Goal: Task Accomplishment & Management: Manage account settings

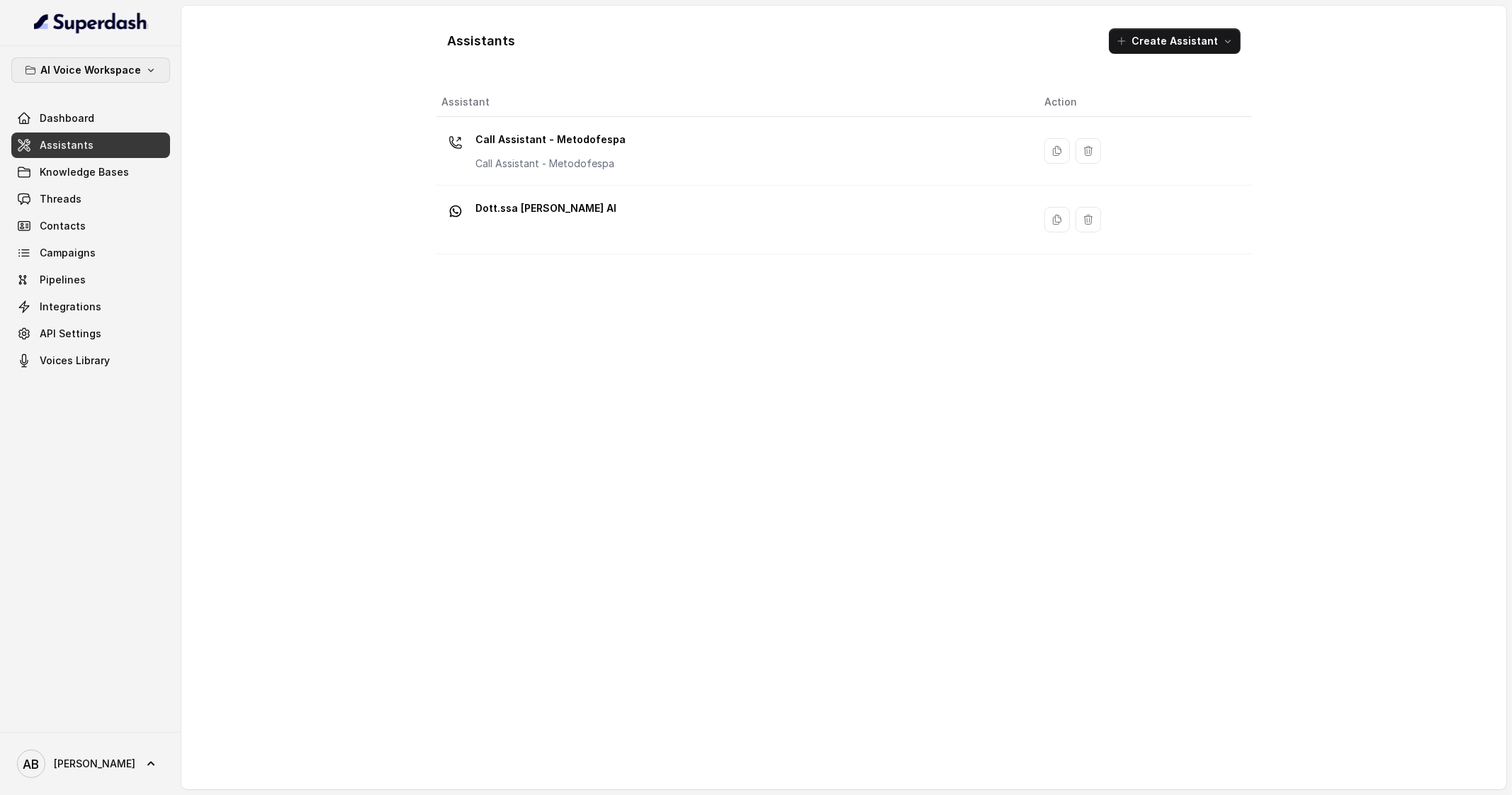
click at [149, 76] on button "AI Voice Workspace" at bounding box center [90, 70] width 158 height 25
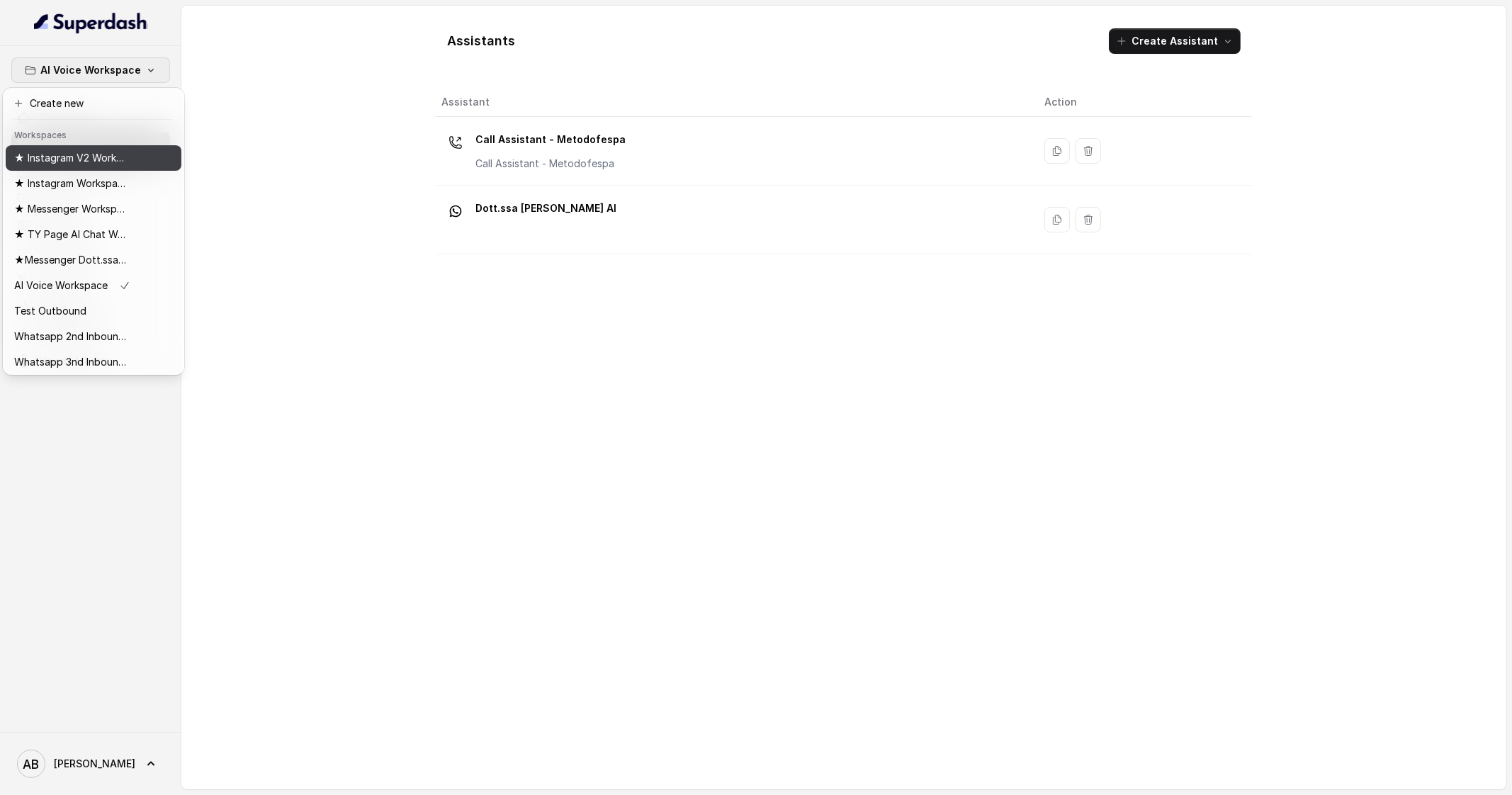
click at [112, 150] on p "★ Instagram V2 Workspace" at bounding box center [71, 158] width 114 height 17
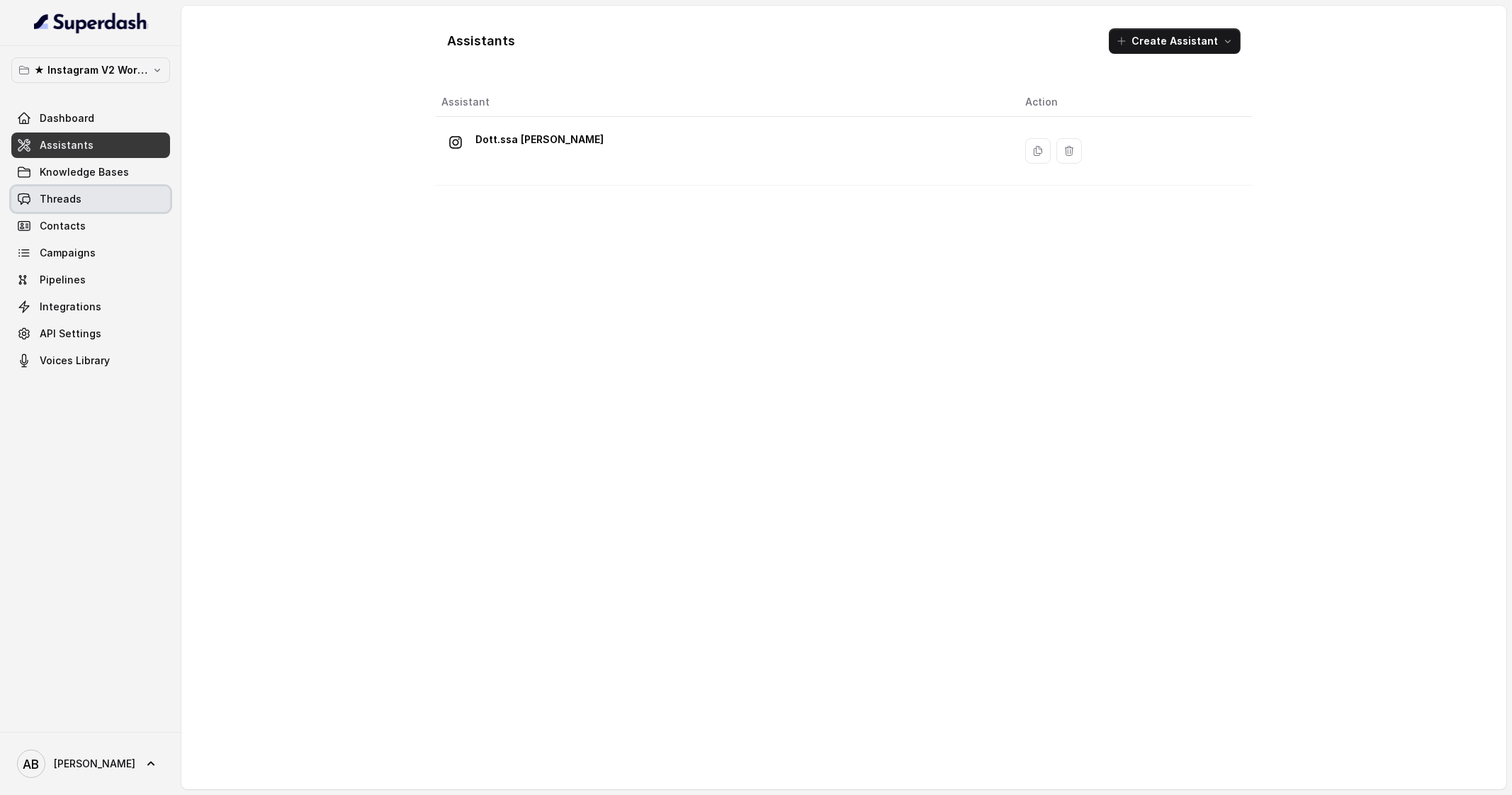
click at [105, 189] on link "Threads" at bounding box center [90, 199] width 158 height 25
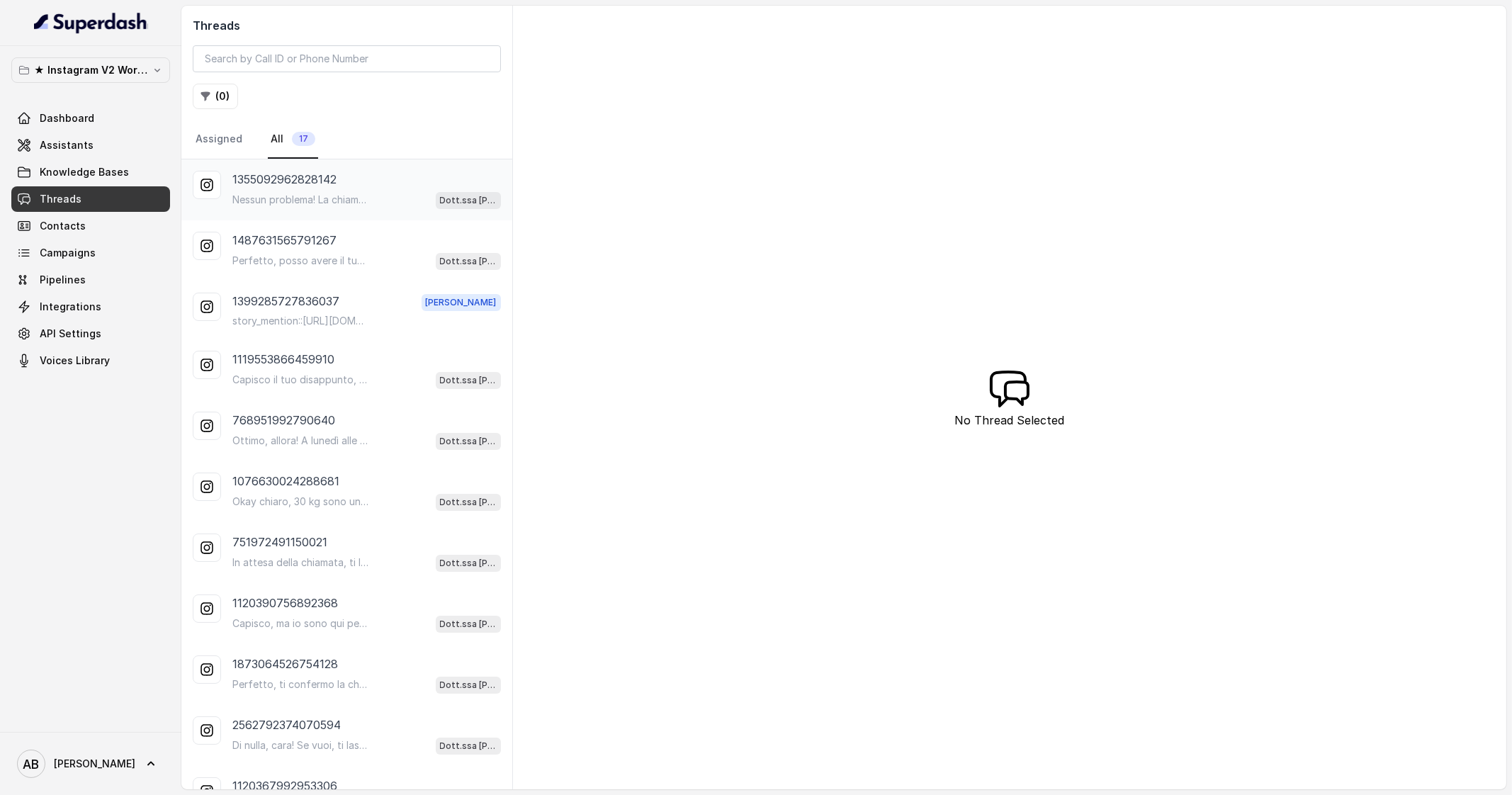
click at [314, 212] on div "1355092962828142 Nessun problema! La chiamata può essere fatta nel giorno e all…" at bounding box center [346, 190] width 331 height 61
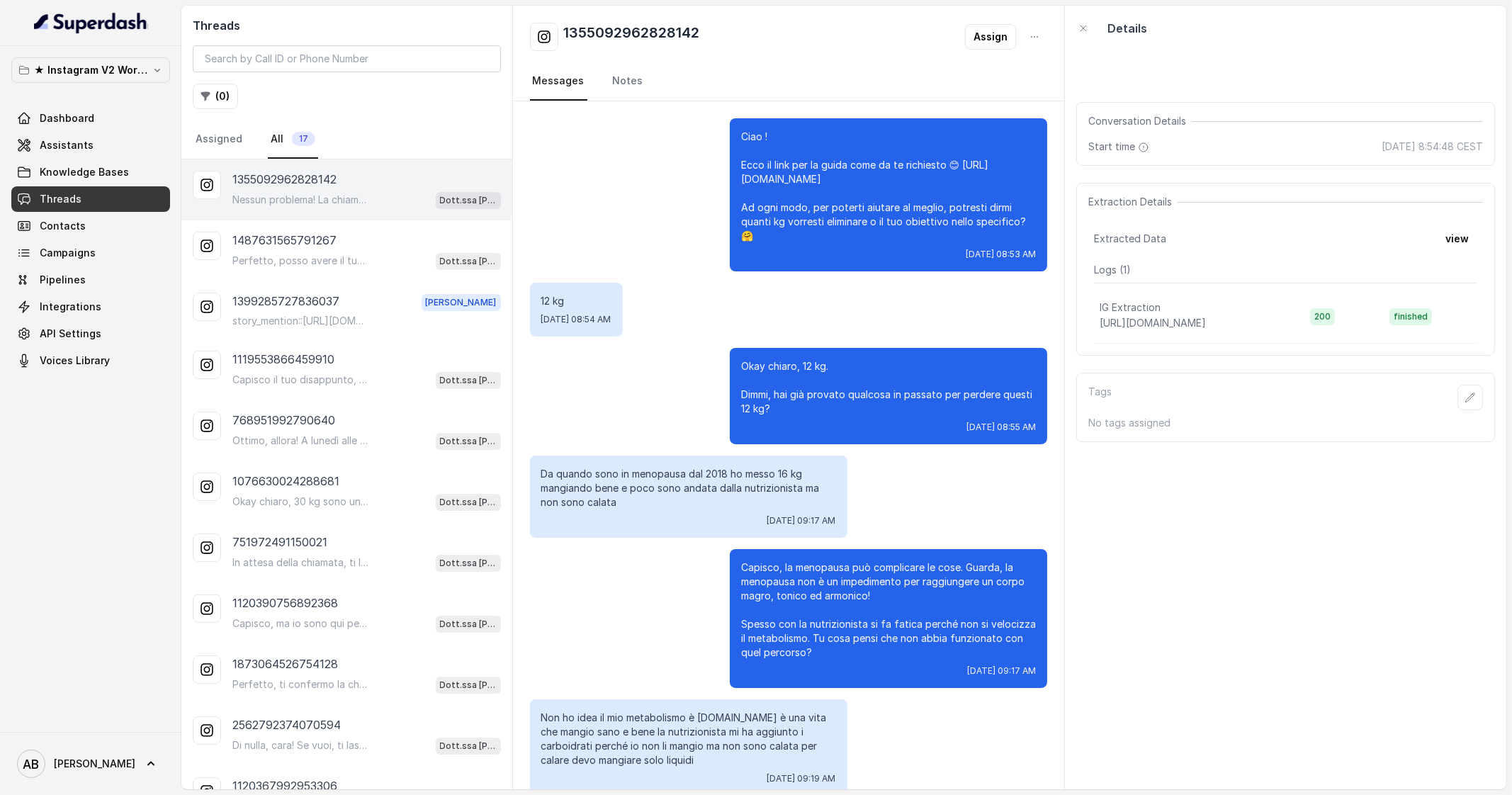
scroll to position [561, 0]
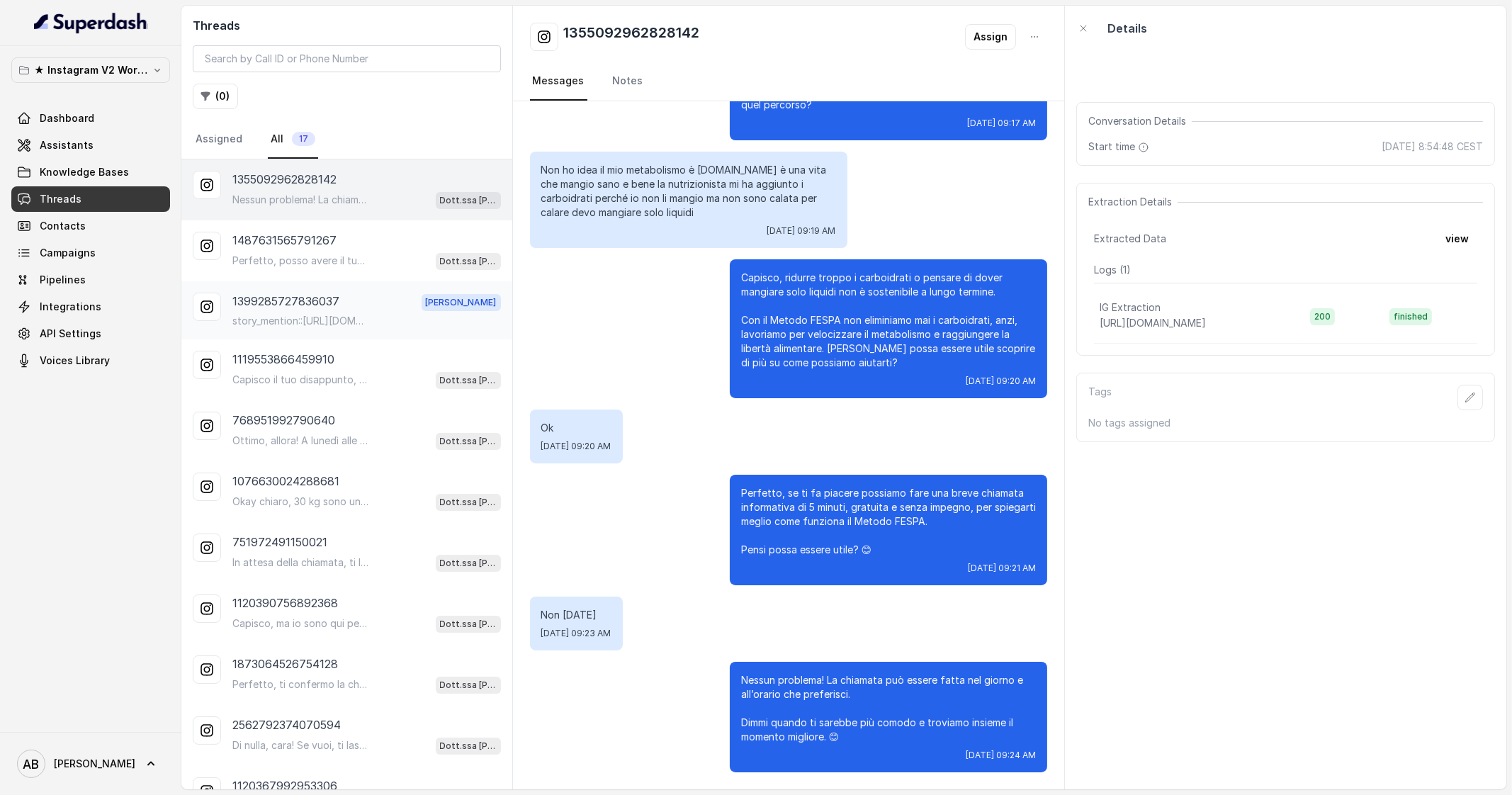
click at [354, 282] on div "1399285727836037 [PERSON_NAME] story_mention::[URL][DOMAIN_NAME]" at bounding box center [346, 310] width 331 height 58
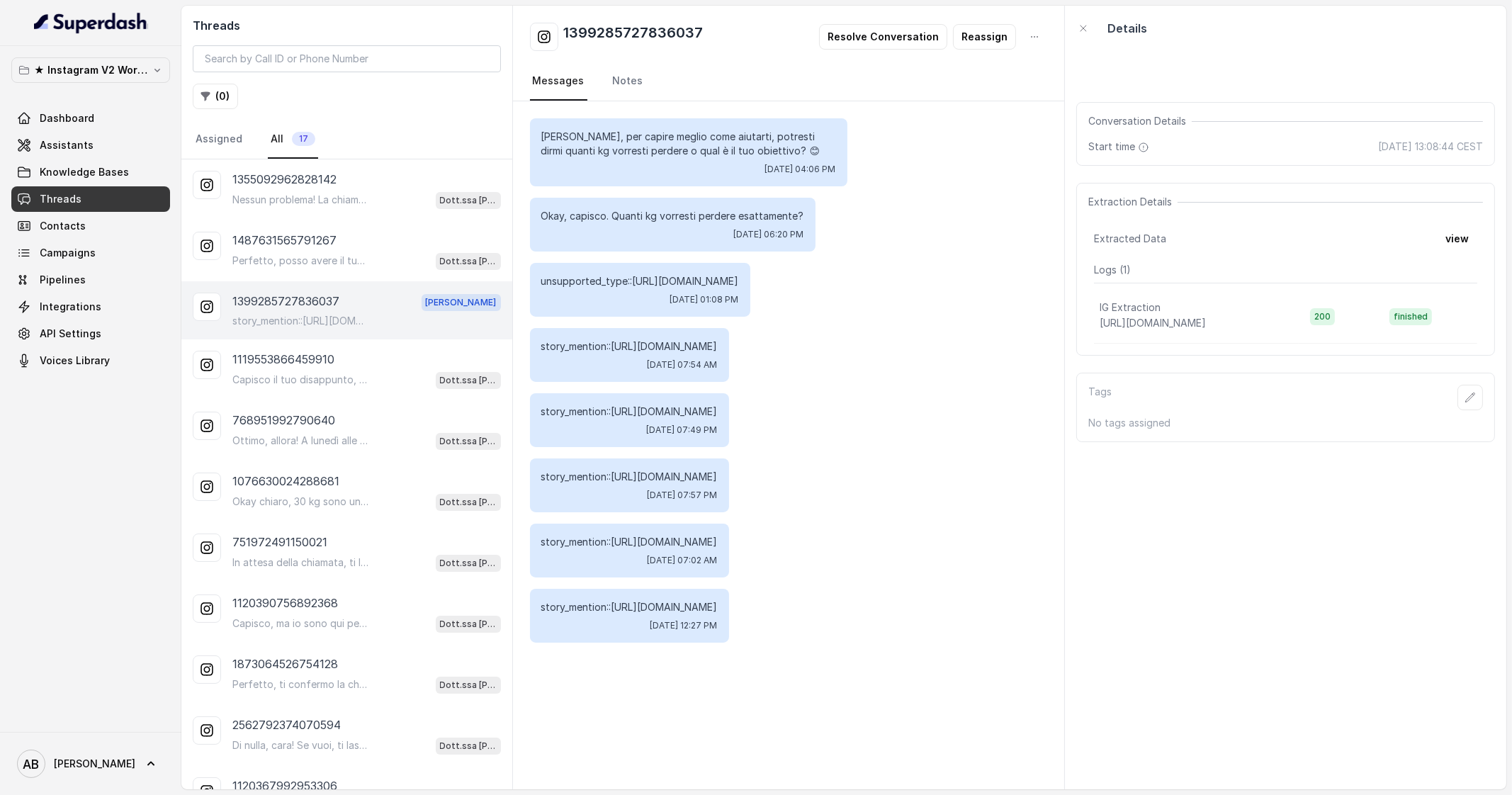
scroll to position [521, 0]
click at [335, 359] on div "1119553866459910" at bounding box center [367, 359] width 269 height 17
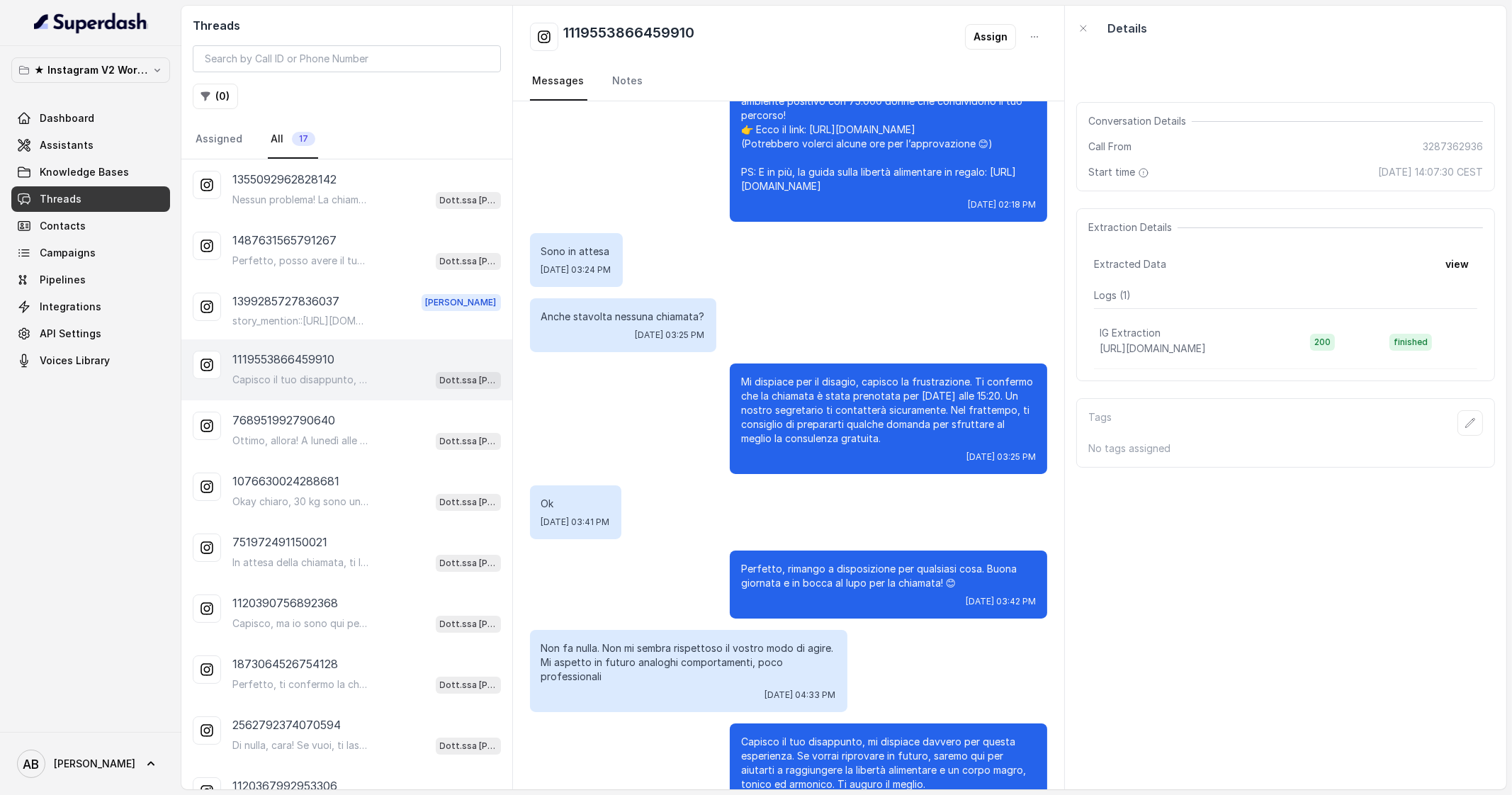
scroll to position [2006, 0]
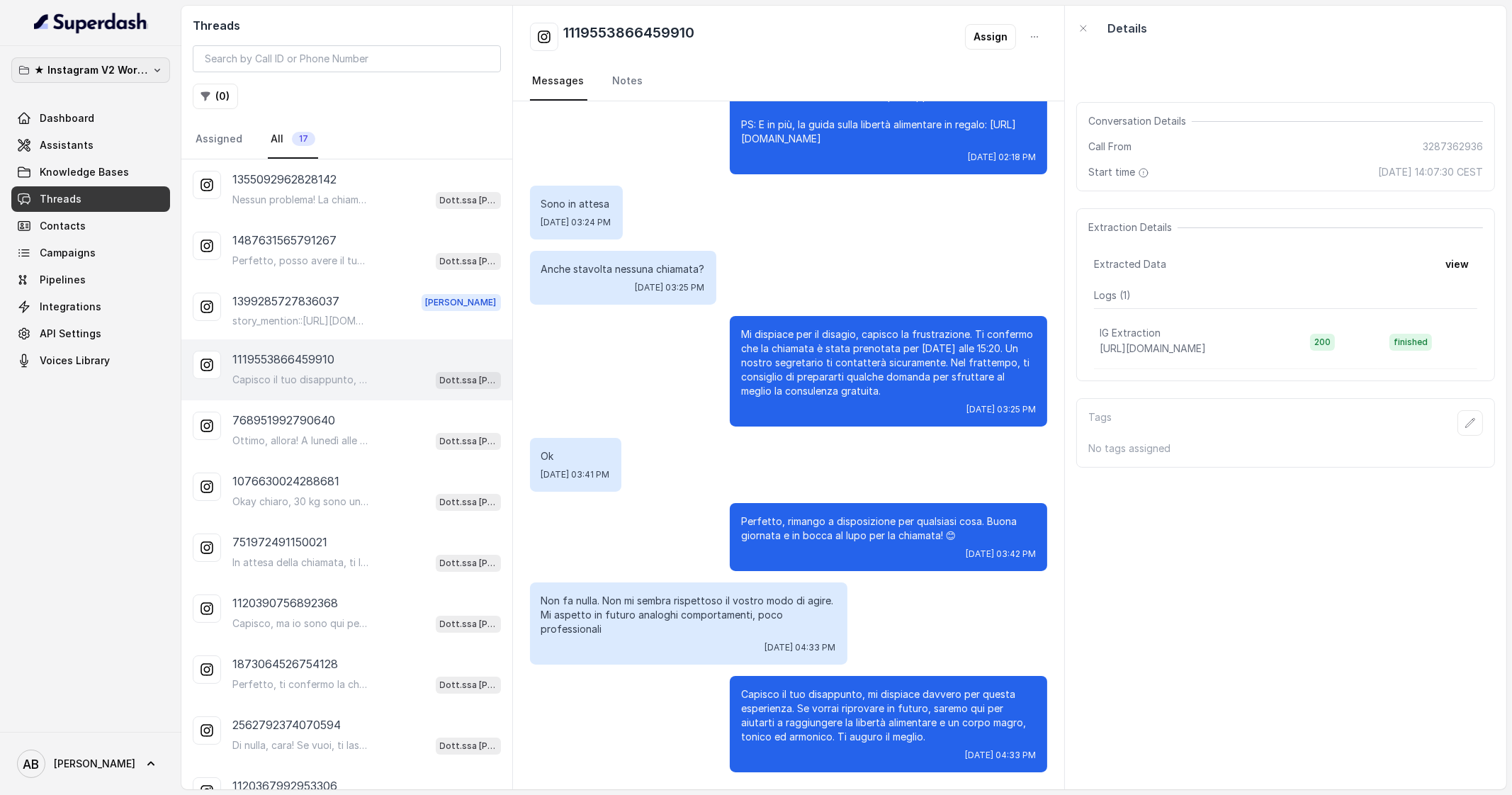
click at [112, 69] on p "★ Instagram V2 Workspace" at bounding box center [90, 70] width 114 height 17
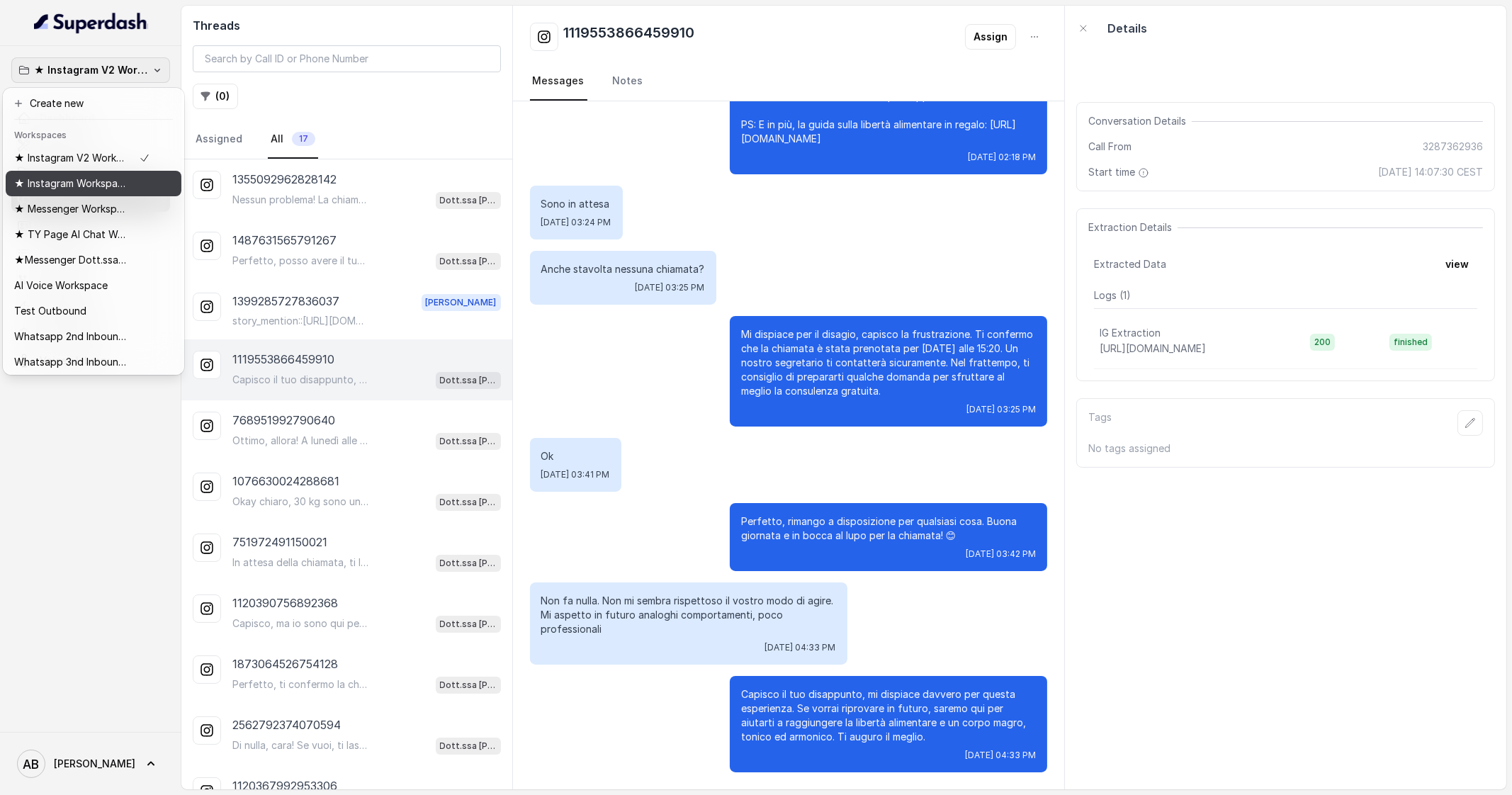
click at [128, 183] on div "★ Instagram Workspace" at bounding box center [82, 184] width 136 height 17
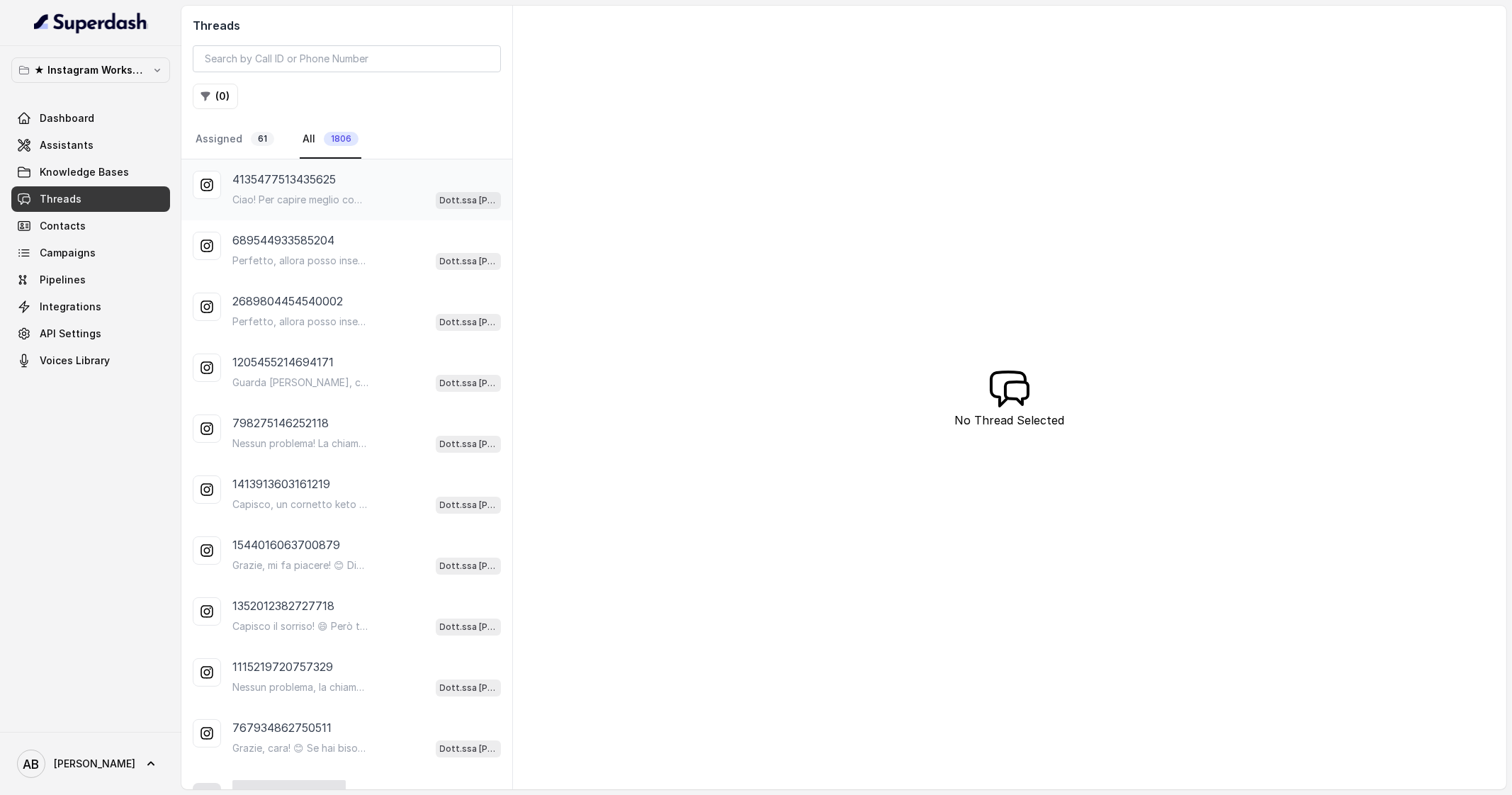
click at [316, 198] on p "Ciao! Per capire meglio come aiutarti, potresti dirmi quanti kg vorresti perder…" at bounding box center [300, 200] width 136 height 14
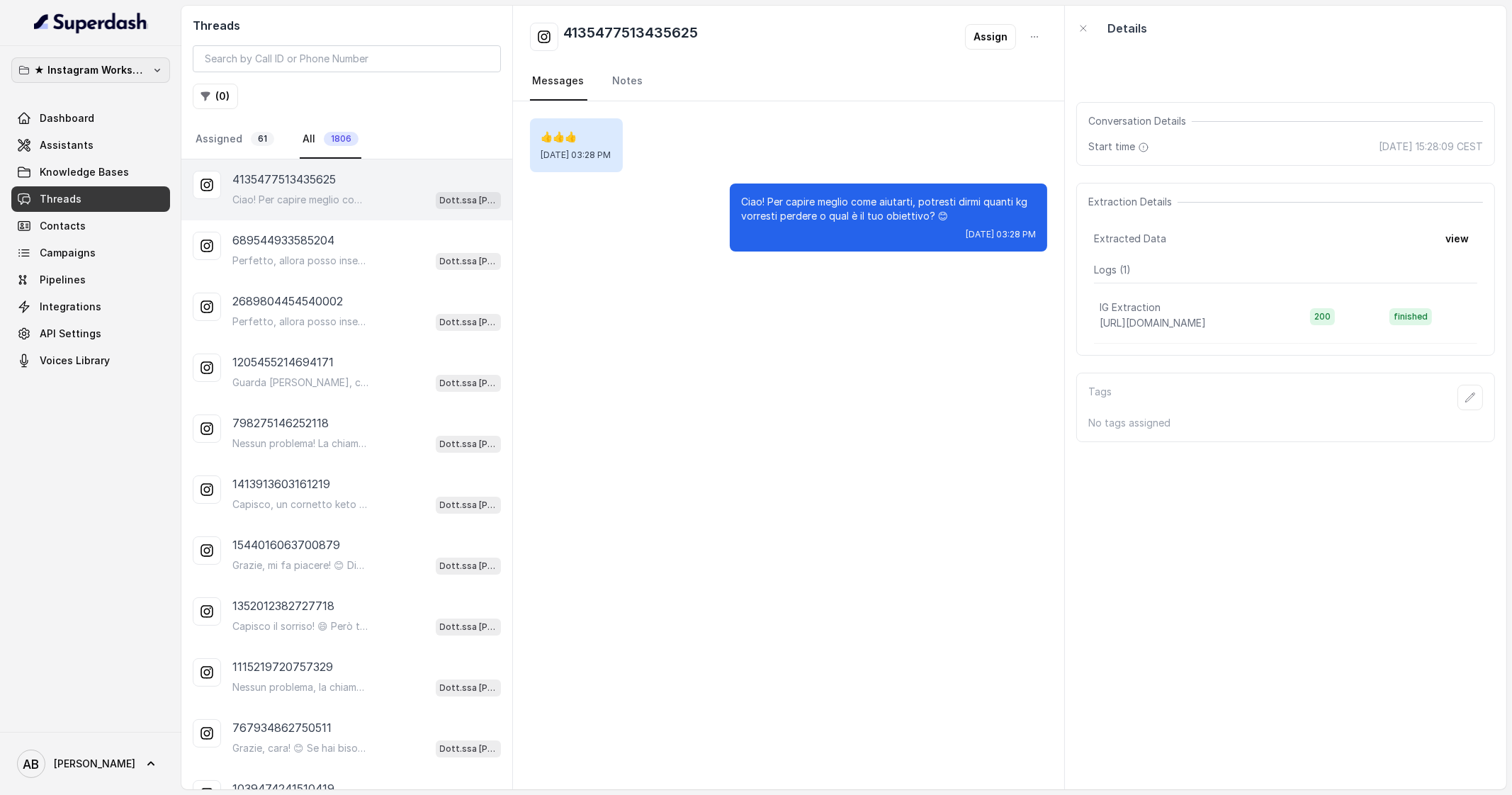
click at [131, 76] on p "★ Instagram Workspace" at bounding box center [90, 70] width 114 height 17
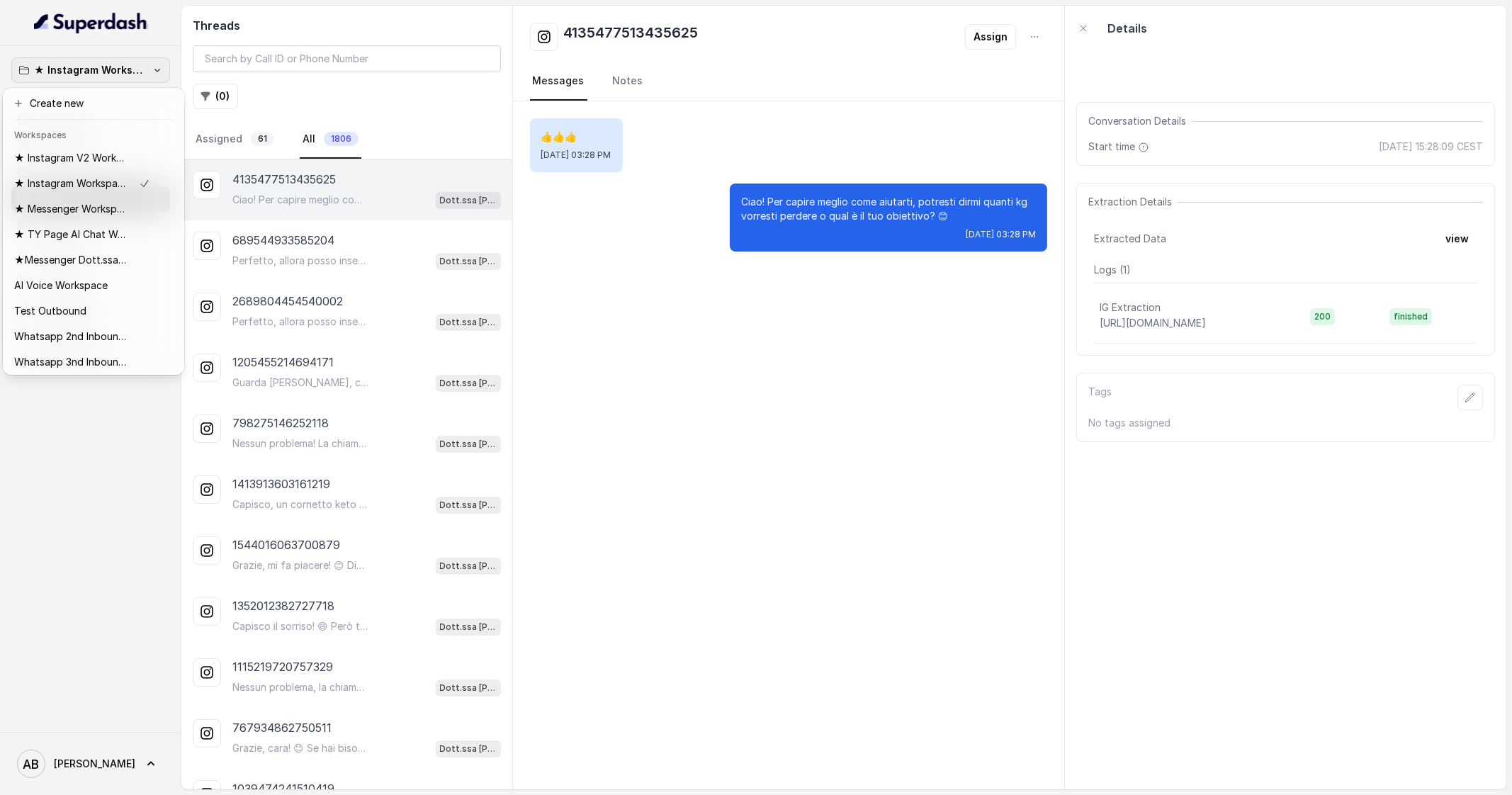
click at [131, 76] on p "★ Instagram Workspace" at bounding box center [90, 70] width 114 height 17
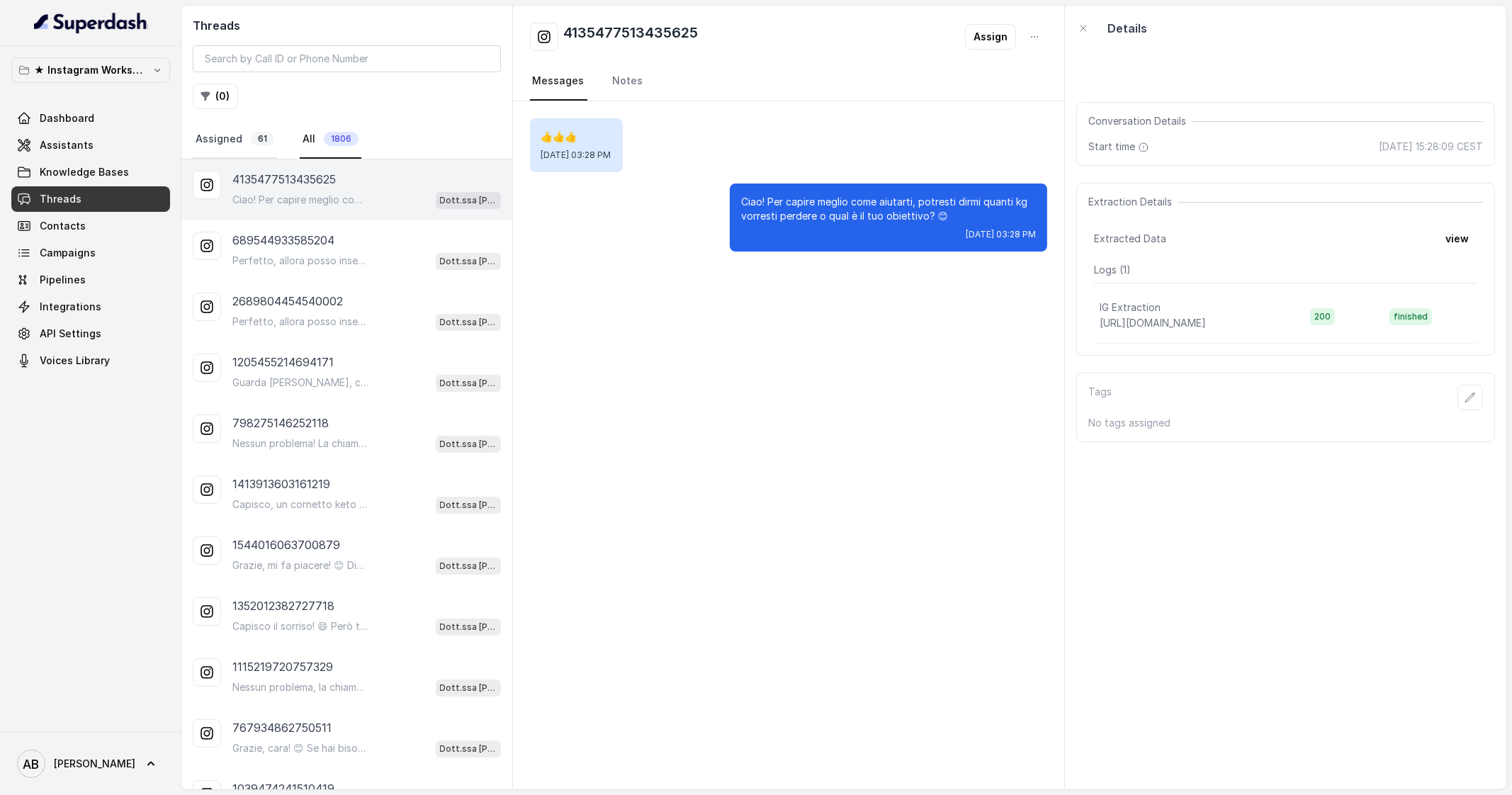
click at [220, 142] on link "Assigned 61" at bounding box center [235, 139] width 84 height 38
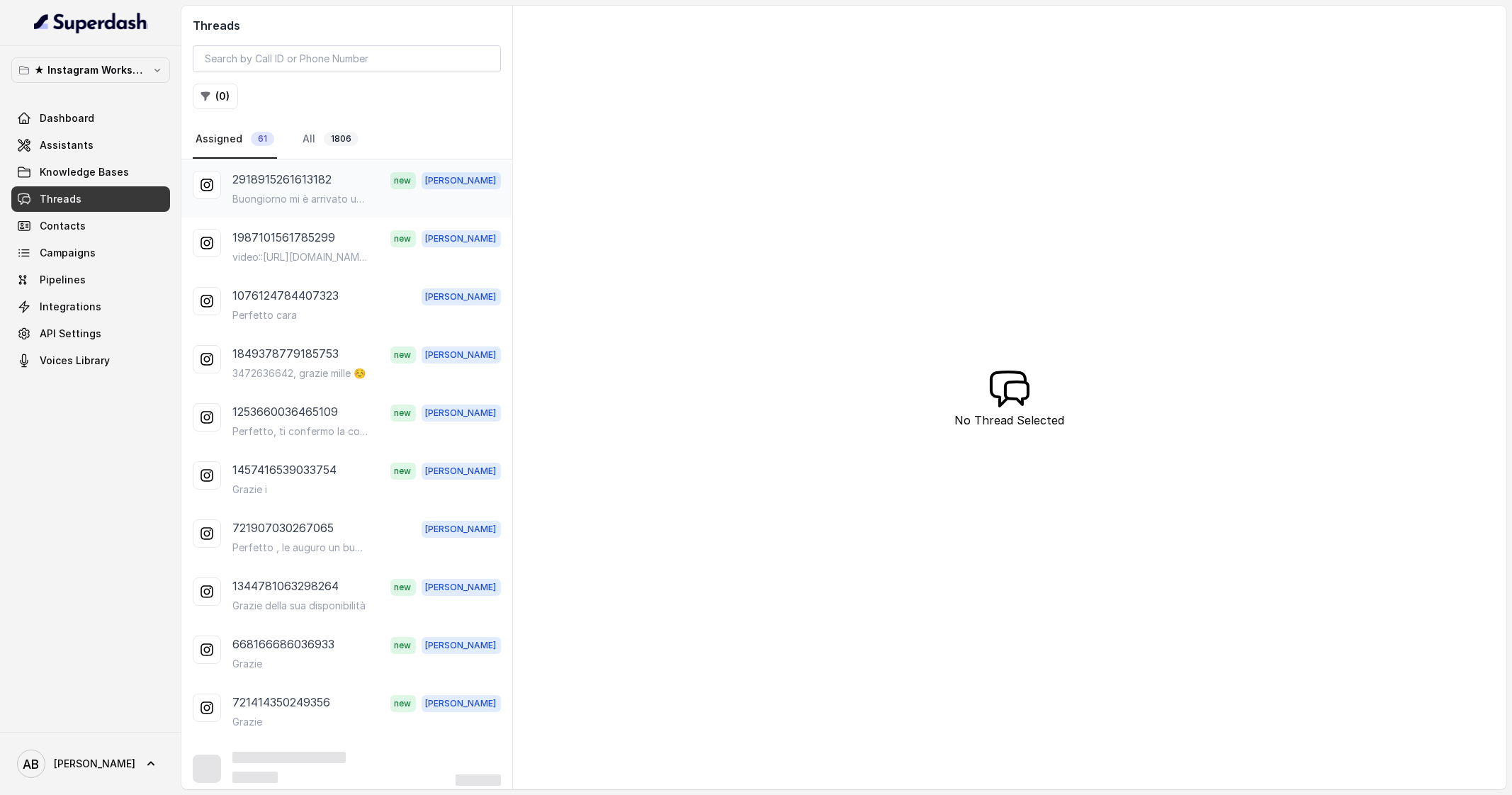
click at [327, 200] on p "Buongiorno mi è arrivato un messaggio sul telefono riguardo l'appuntamento cono…" at bounding box center [300, 199] width 136 height 14
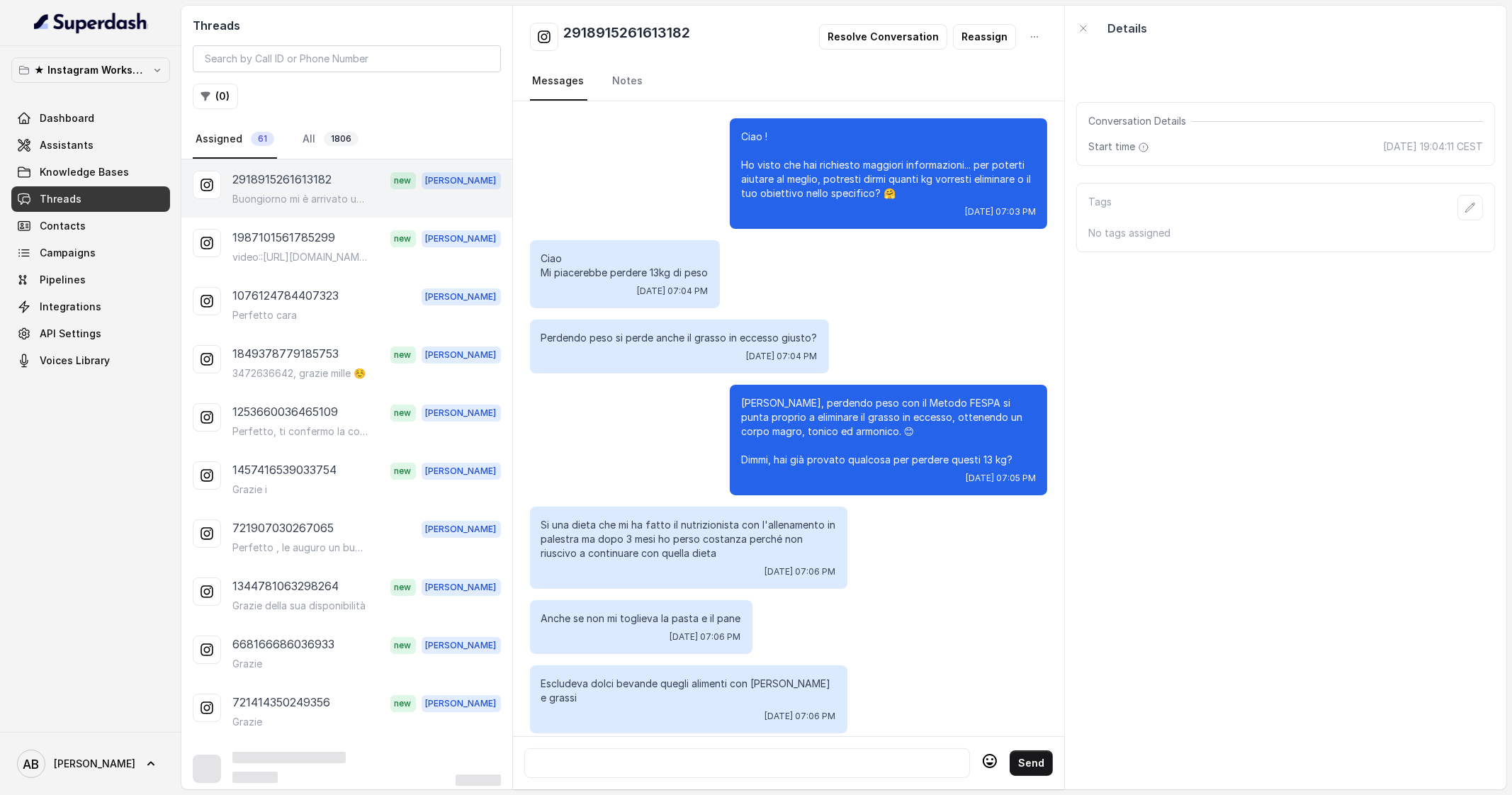
scroll to position [1200, 0]
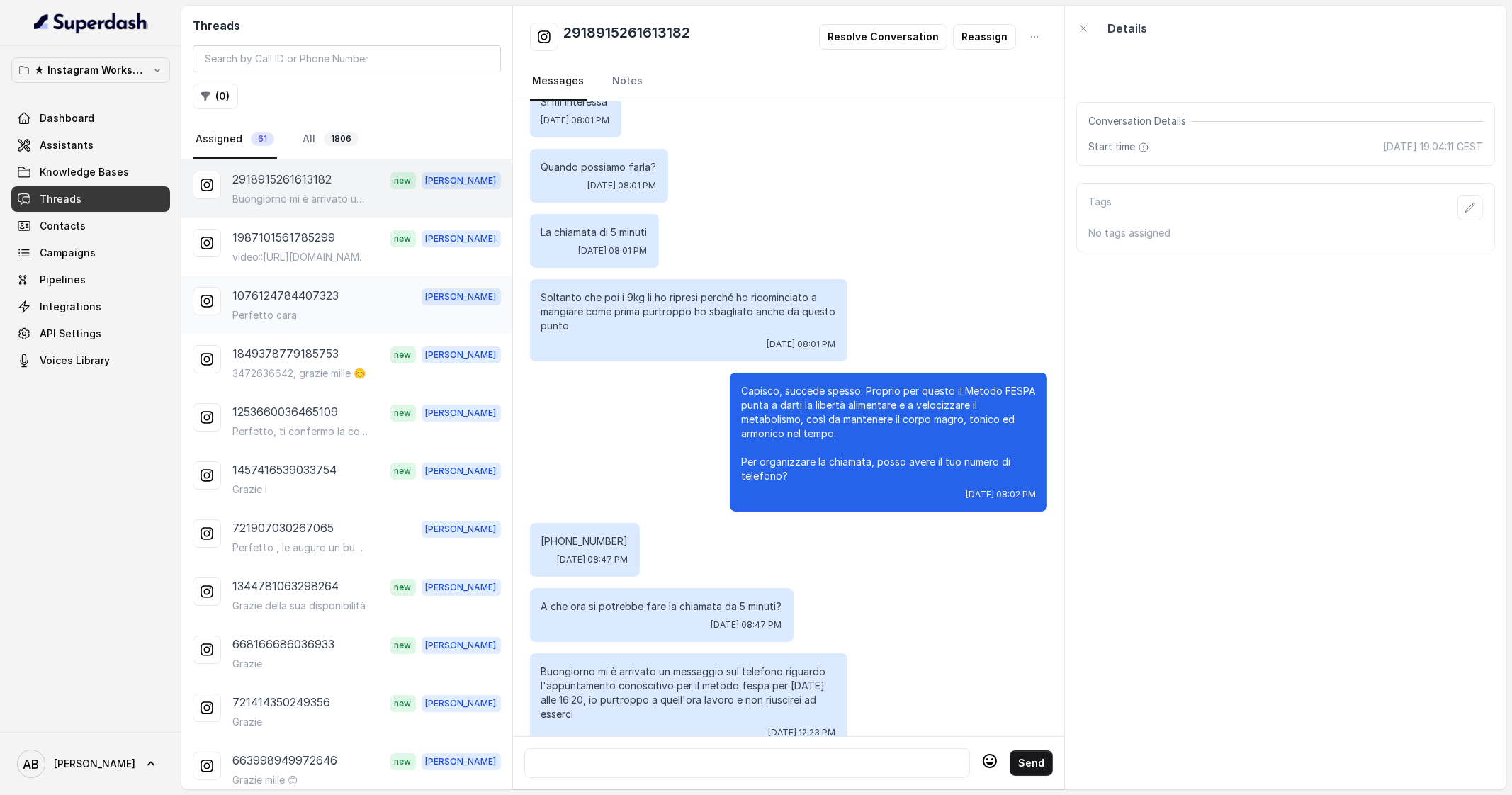
click at [319, 309] on div "Perfetto cara" at bounding box center [367, 315] width 269 height 14
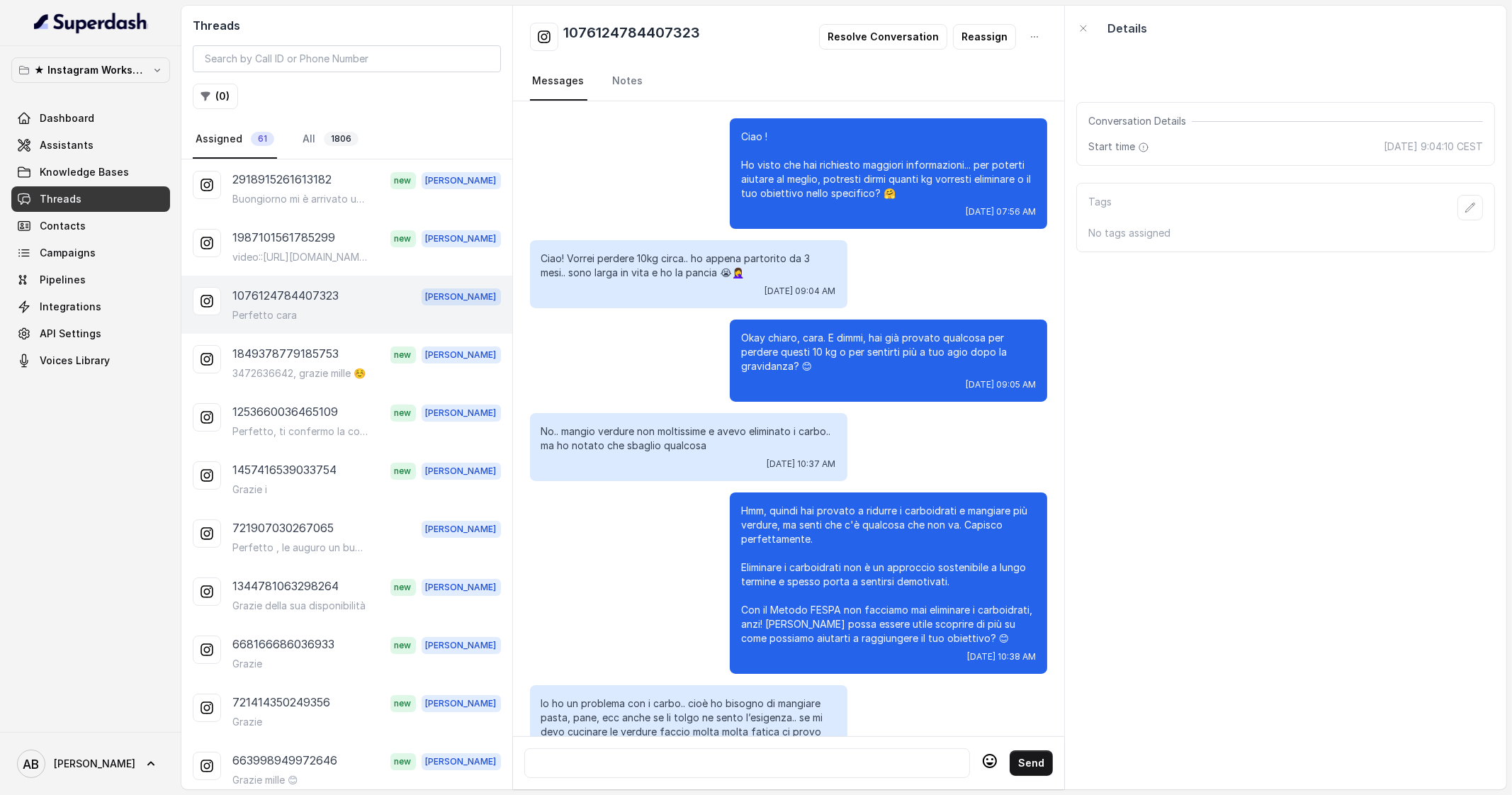
scroll to position [1945, 0]
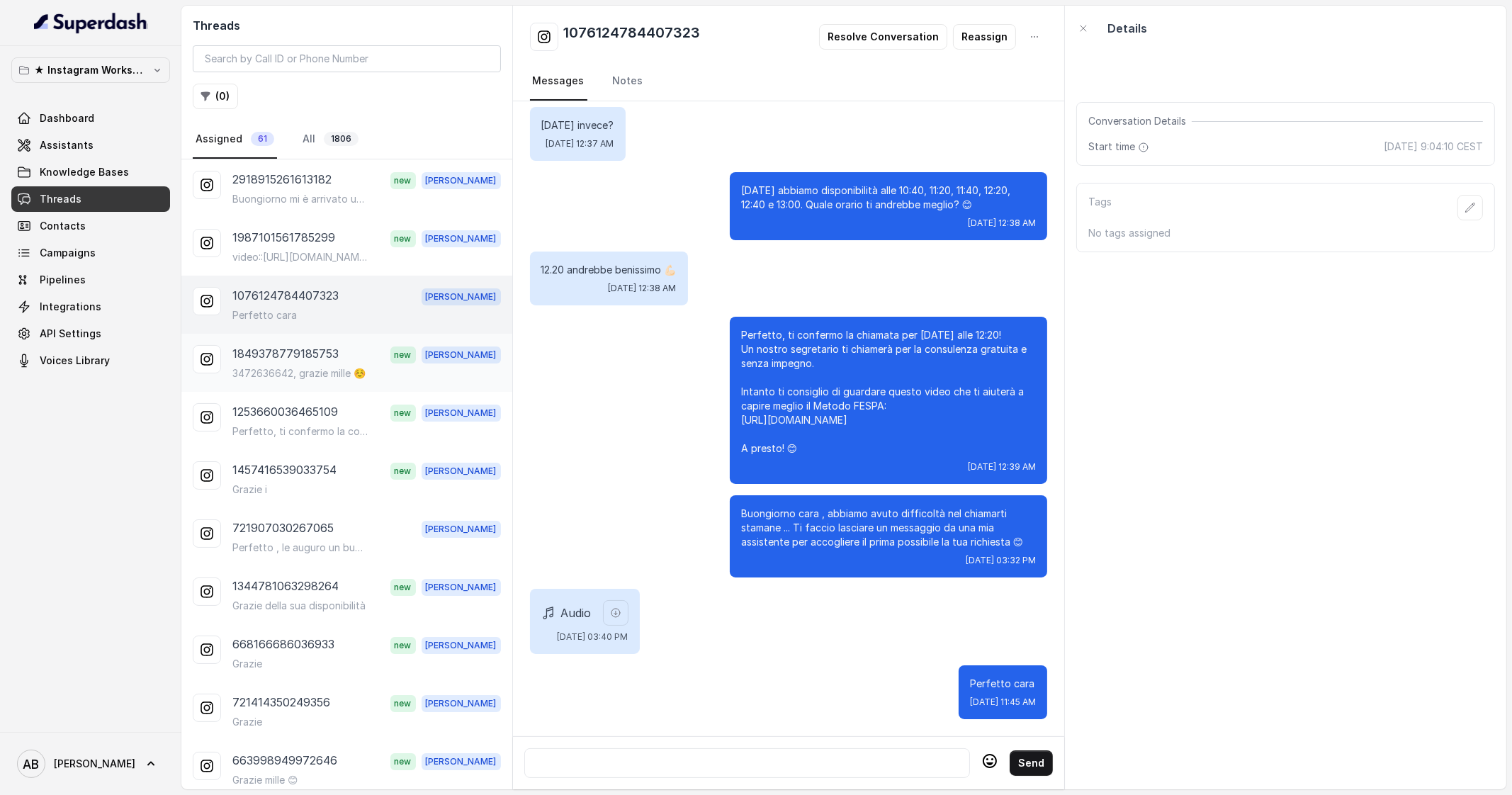
click at [345, 367] on p "3472636642, grazie mille ☺️" at bounding box center [299, 373] width 133 height 14
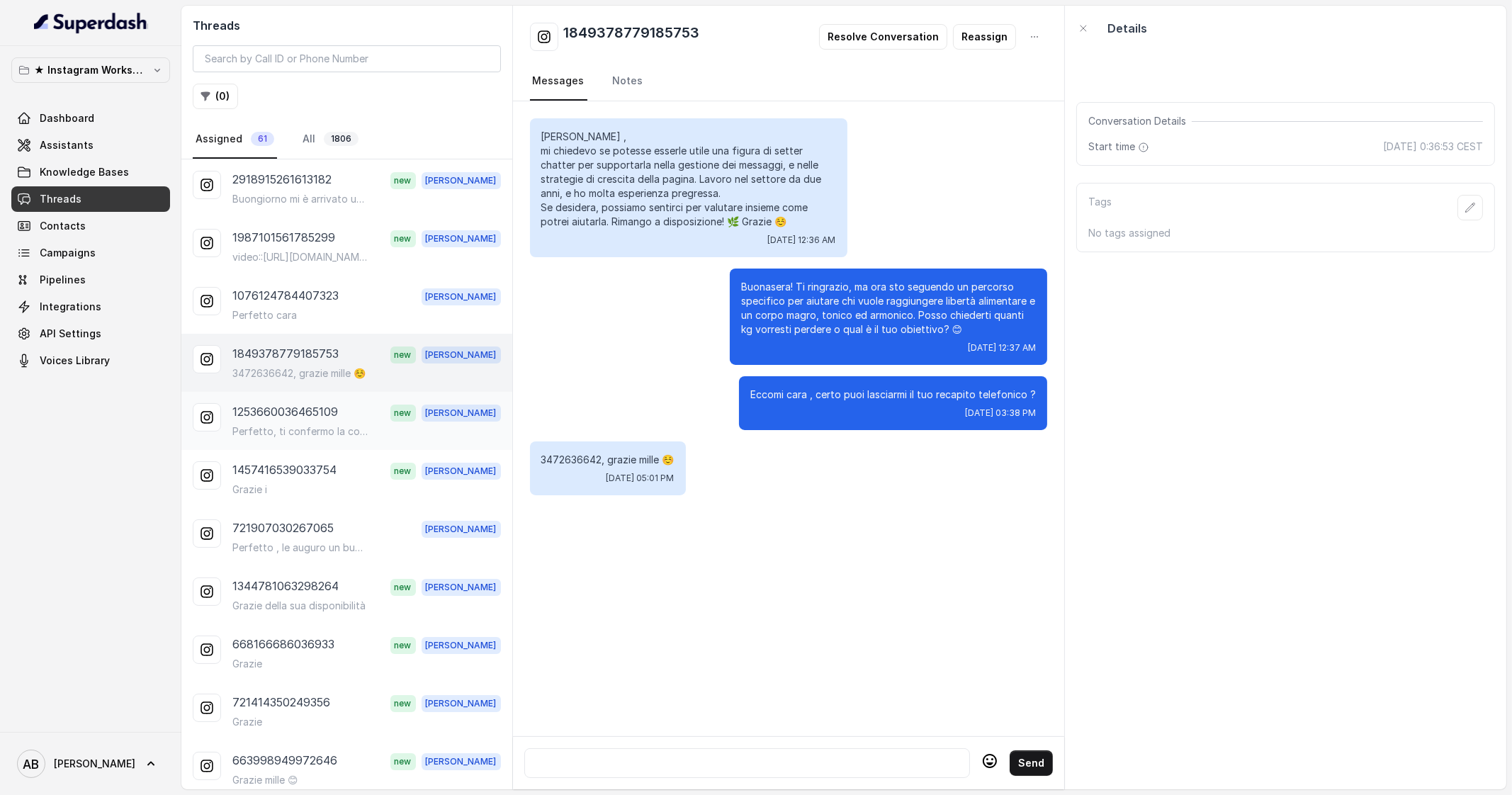
click at [357, 399] on div "1253660036465109 new [PERSON_NAME], ti confermo la consulenza gratuita per [DAT…" at bounding box center [346, 421] width 331 height 58
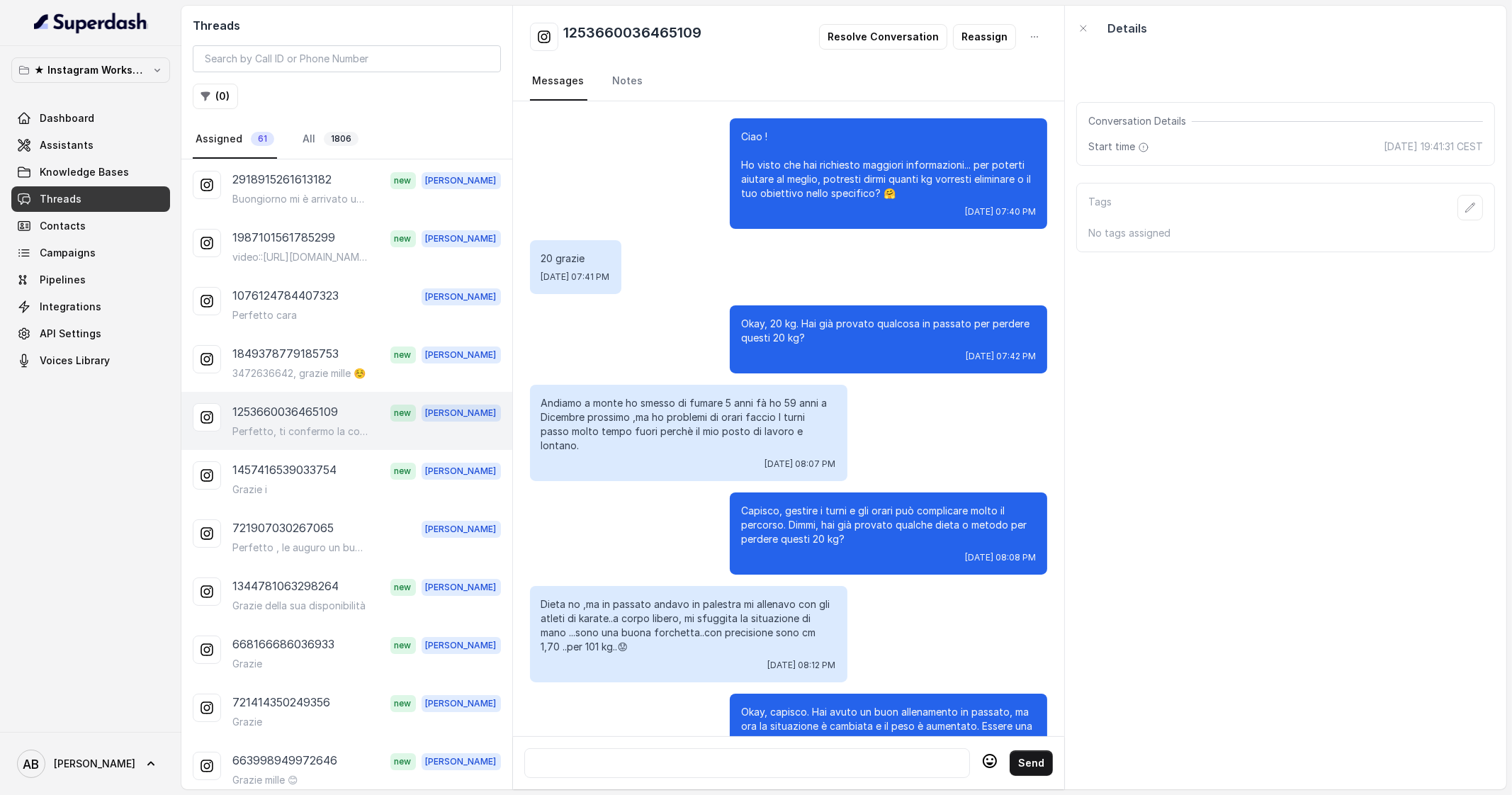
scroll to position [1384, 0]
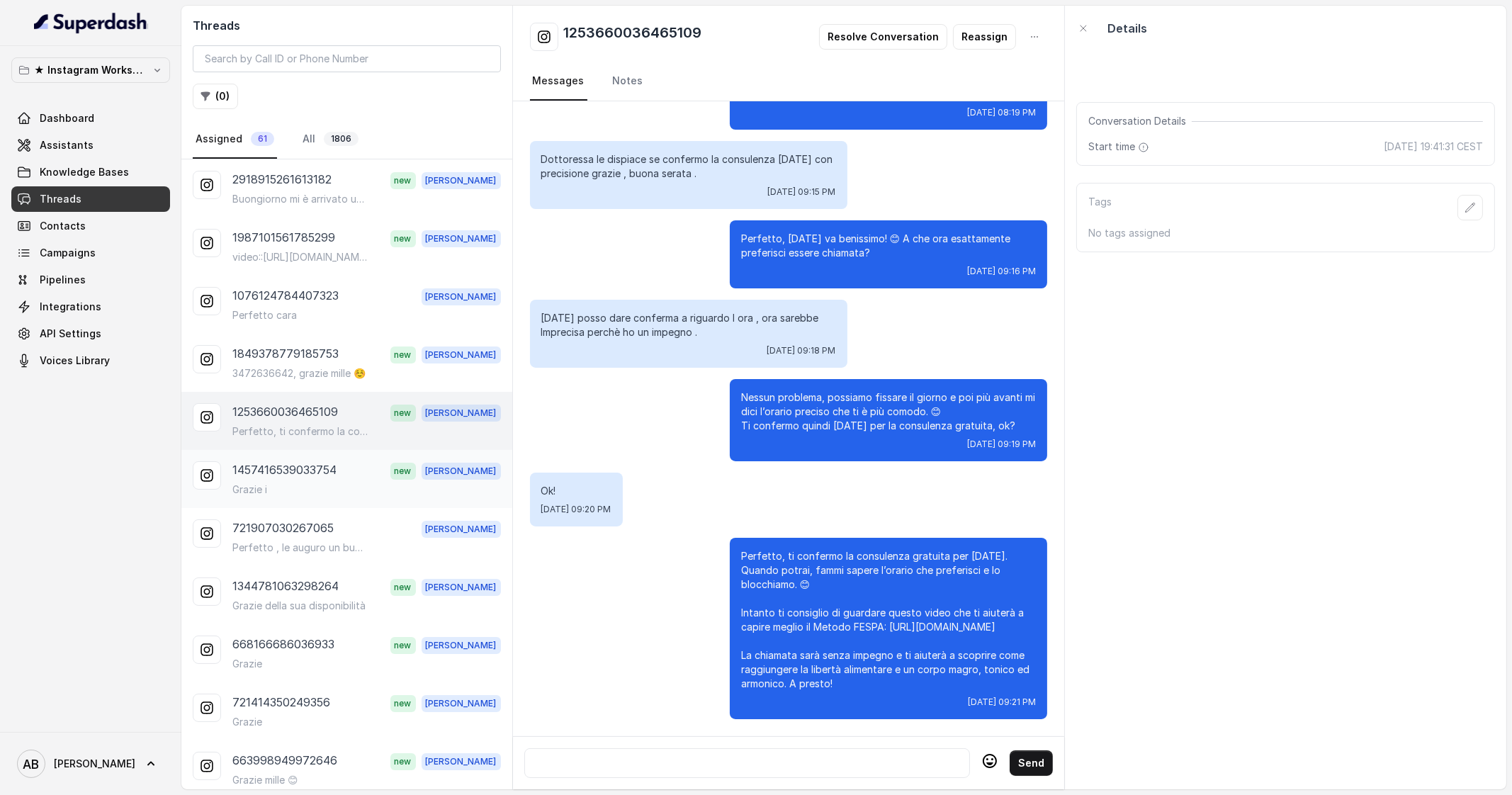
click at [350, 462] on div "1457416539033754 new [PERSON_NAME]" at bounding box center [367, 470] width 269 height 19
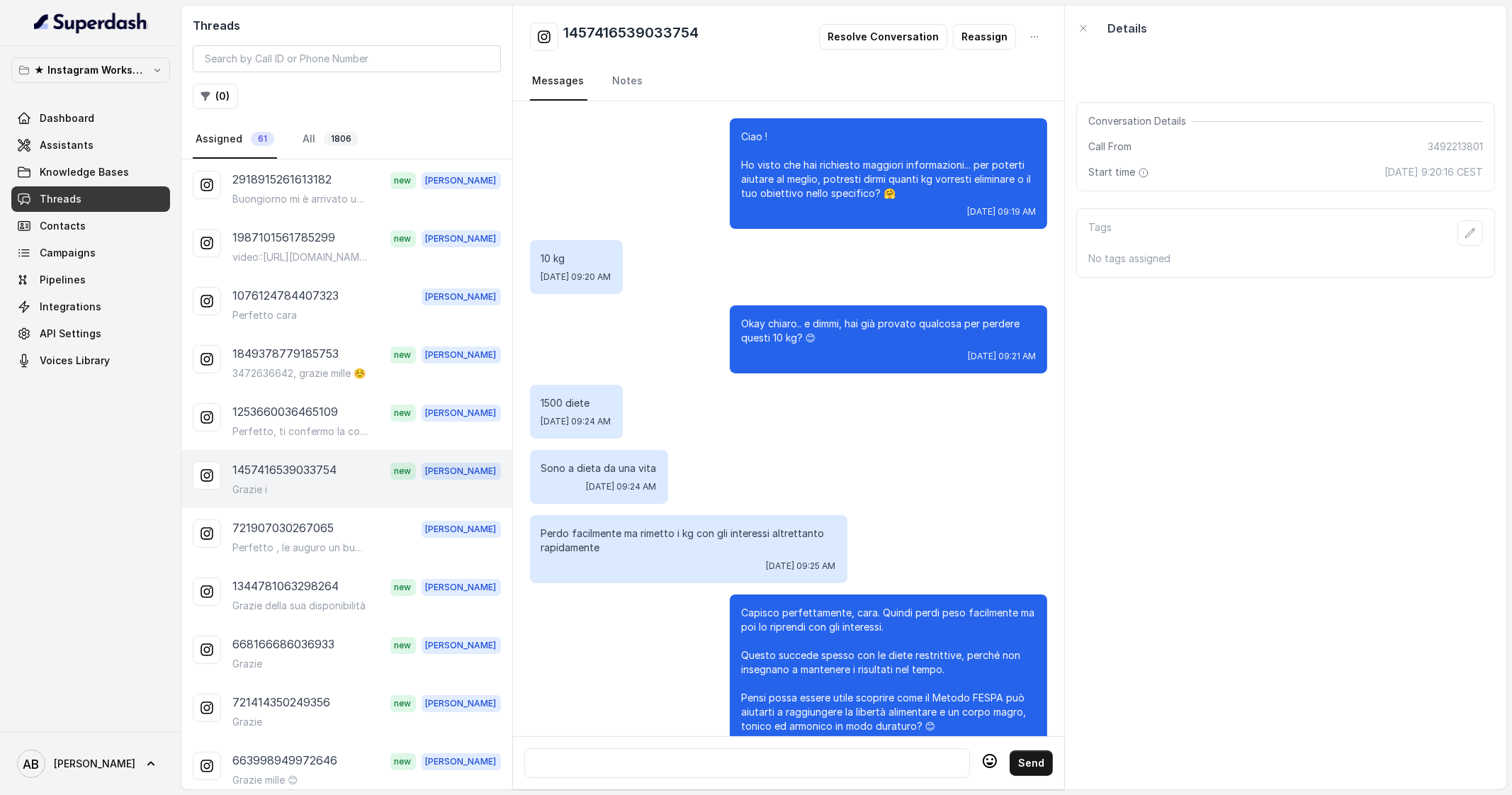
scroll to position [1205, 0]
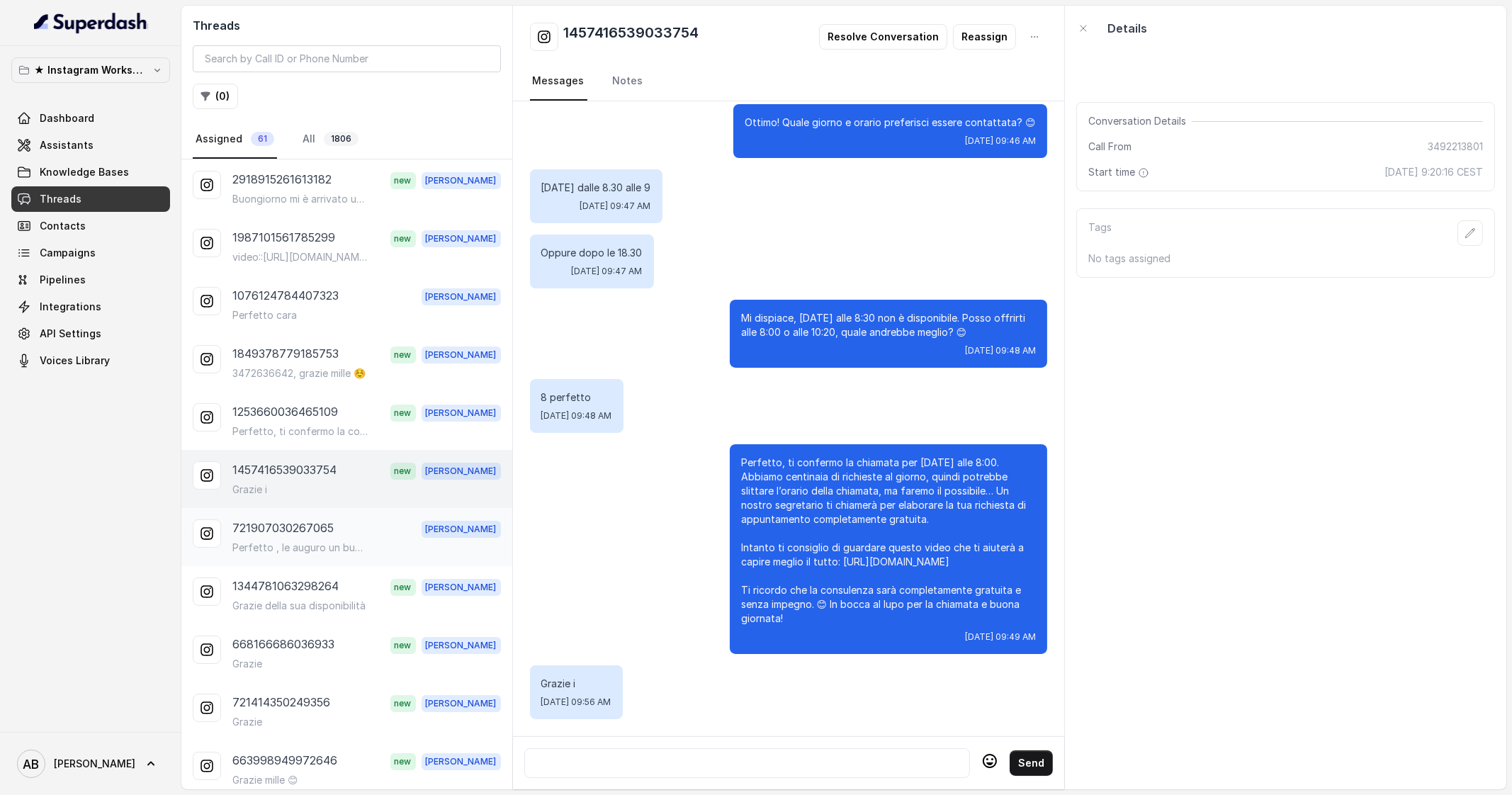
click at [336, 541] on p "Perfetto , le auguro un buon fine settimana a lunedì" at bounding box center [300, 548] width 136 height 14
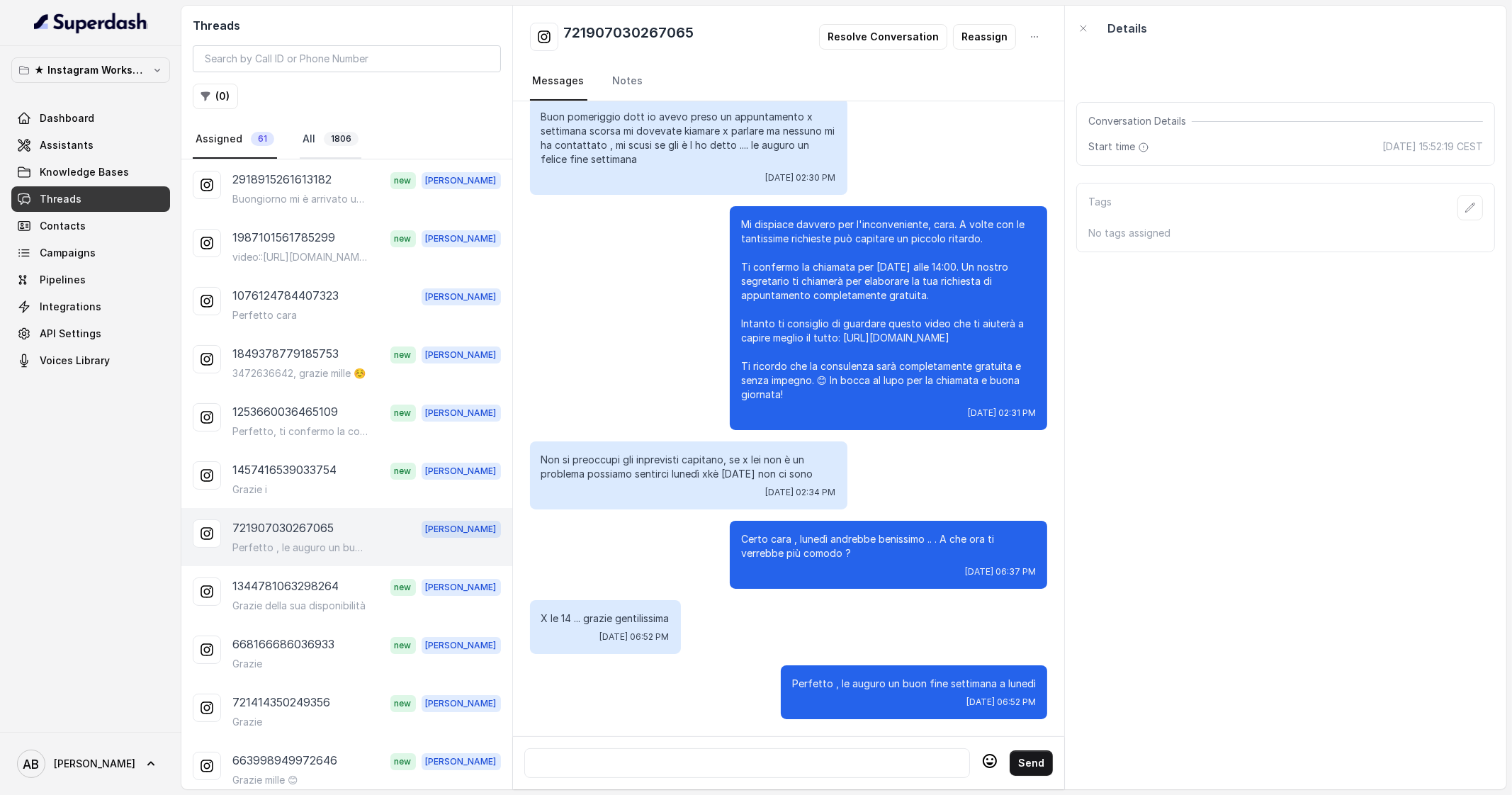
click at [341, 144] on span "1806" at bounding box center [340, 138] width 35 height 14
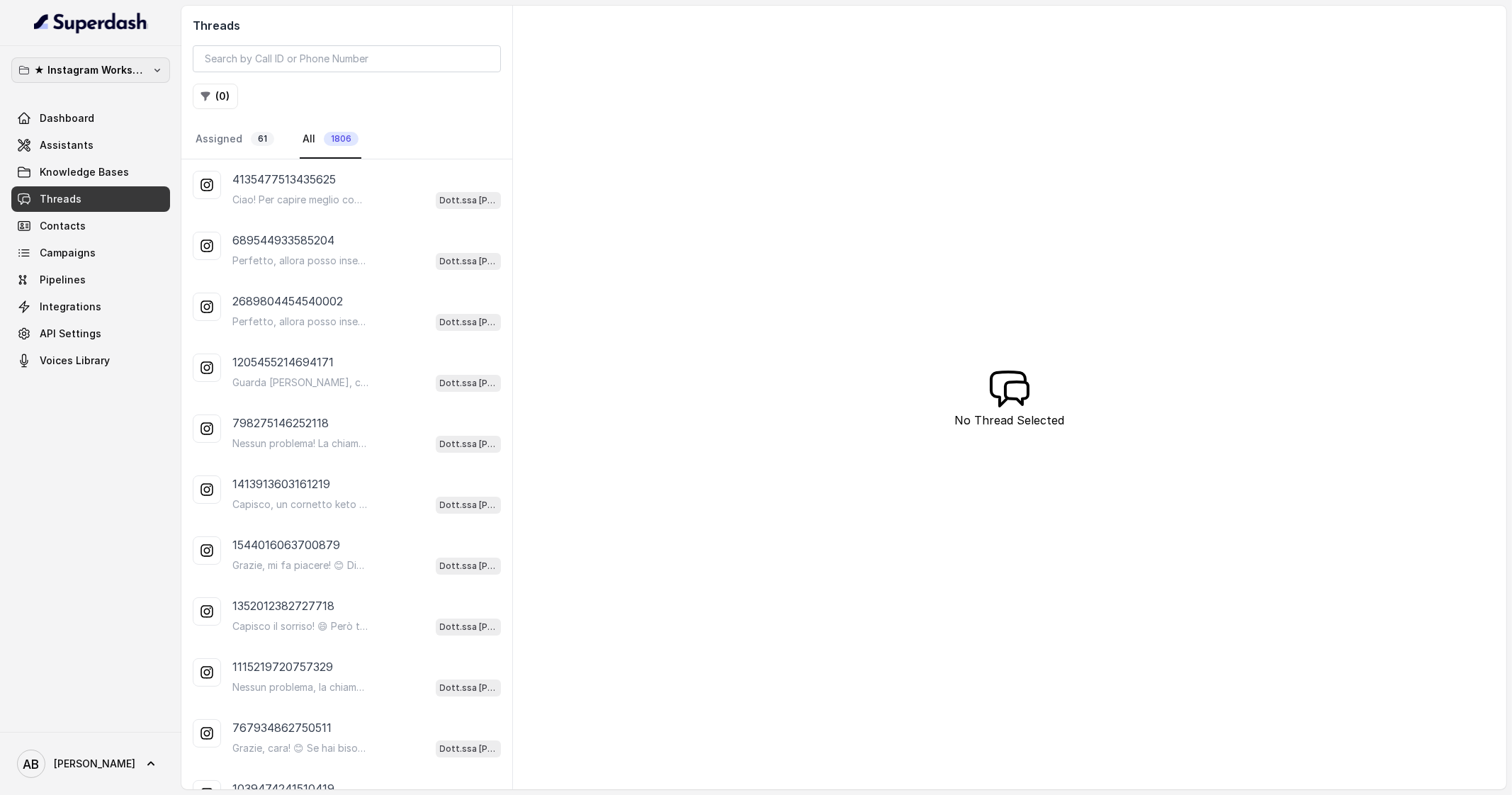
click at [83, 65] on p "★ Instagram Workspace" at bounding box center [90, 70] width 114 height 17
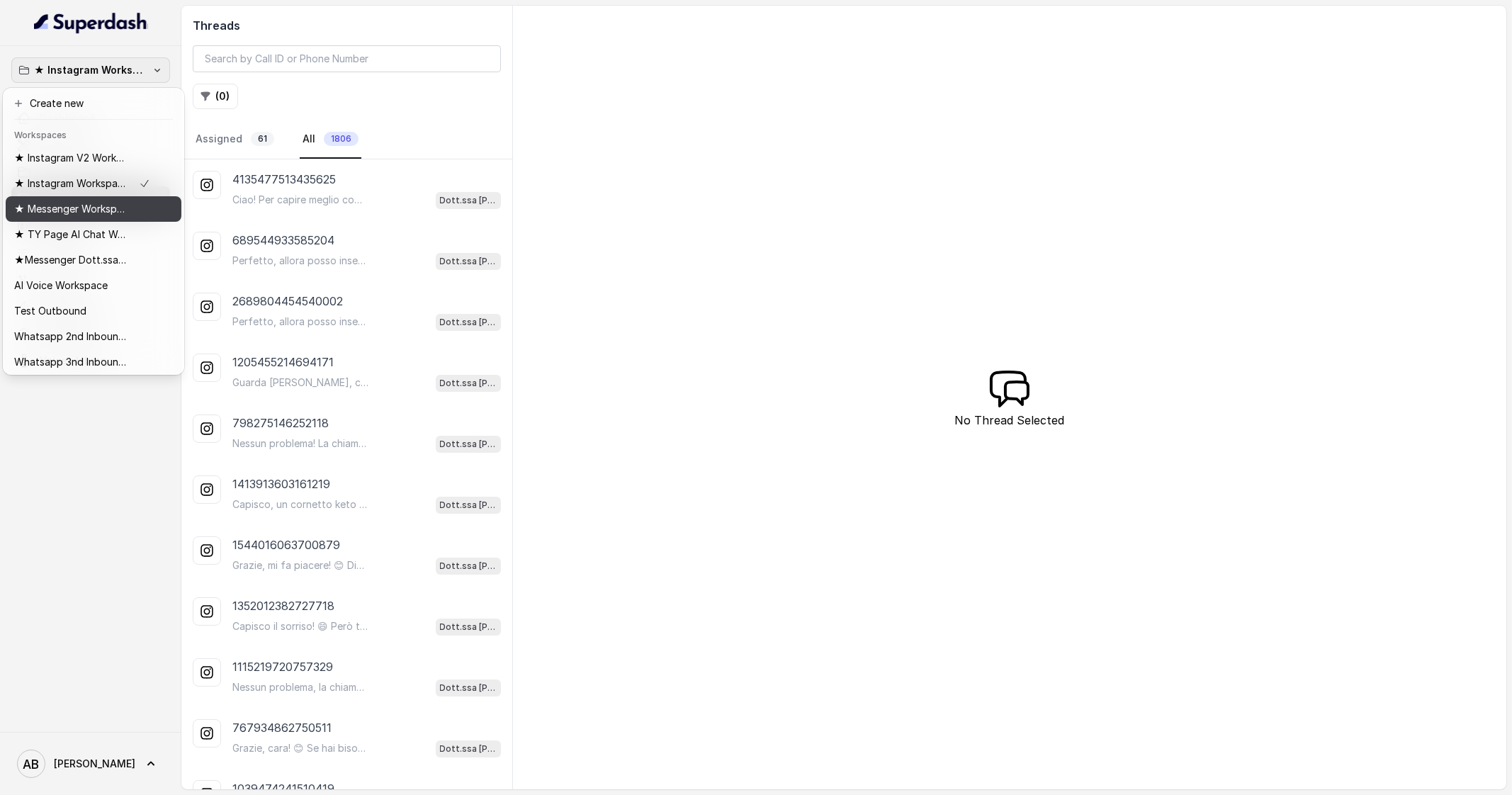
click at [115, 211] on p "★ Messenger Workspace" at bounding box center [71, 209] width 114 height 17
